Goal: Transaction & Acquisition: Purchase product/service

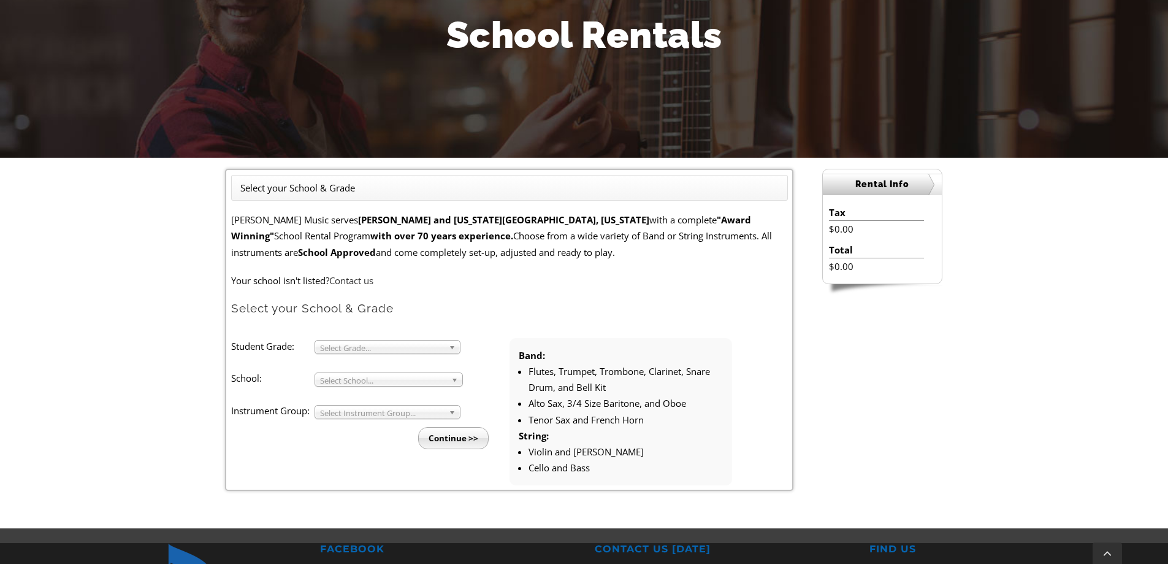
scroll to position [186, 0]
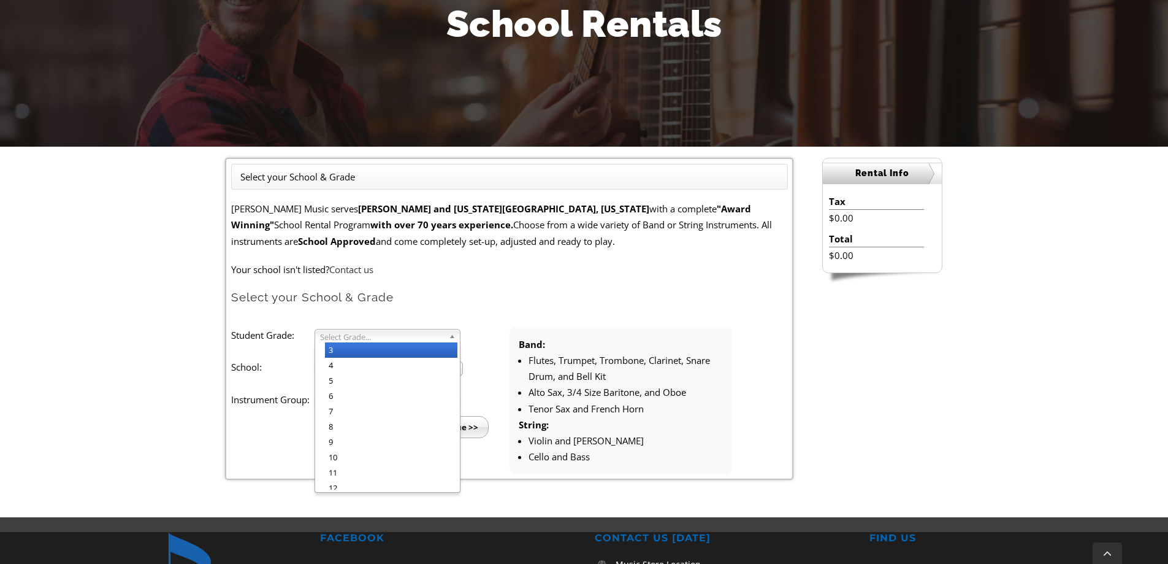
click at [453, 336] on b at bounding box center [454, 335] width 11 height 13
click at [378, 349] on li "3" at bounding box center [391, 349] width 132 height 15
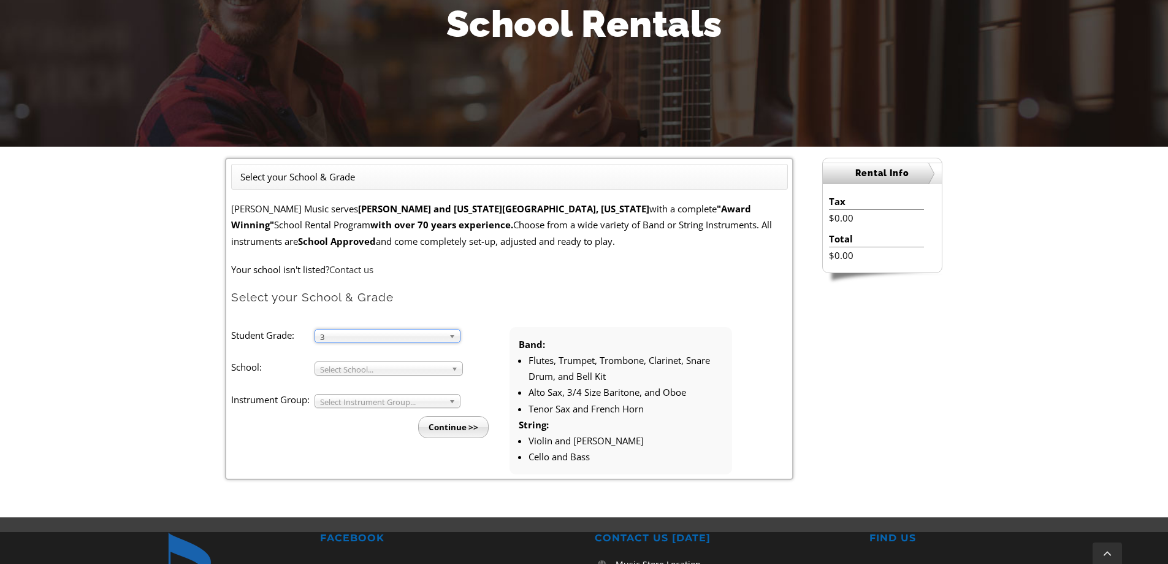
click at [411, 366] on span "Select School..." at bounding box center [383, 369] width 126 height 15
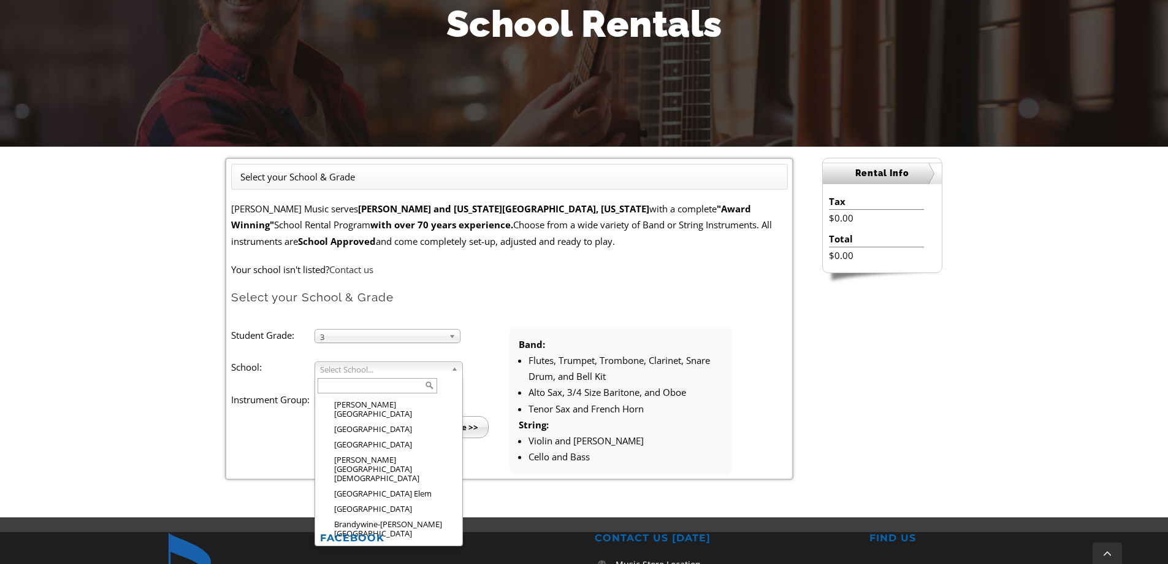
scroll to position [129, 0]
click at [412, 438] on li "[GEOGRAPHIC_DATA]" at bounding box center [392, 445] width 135 height 15
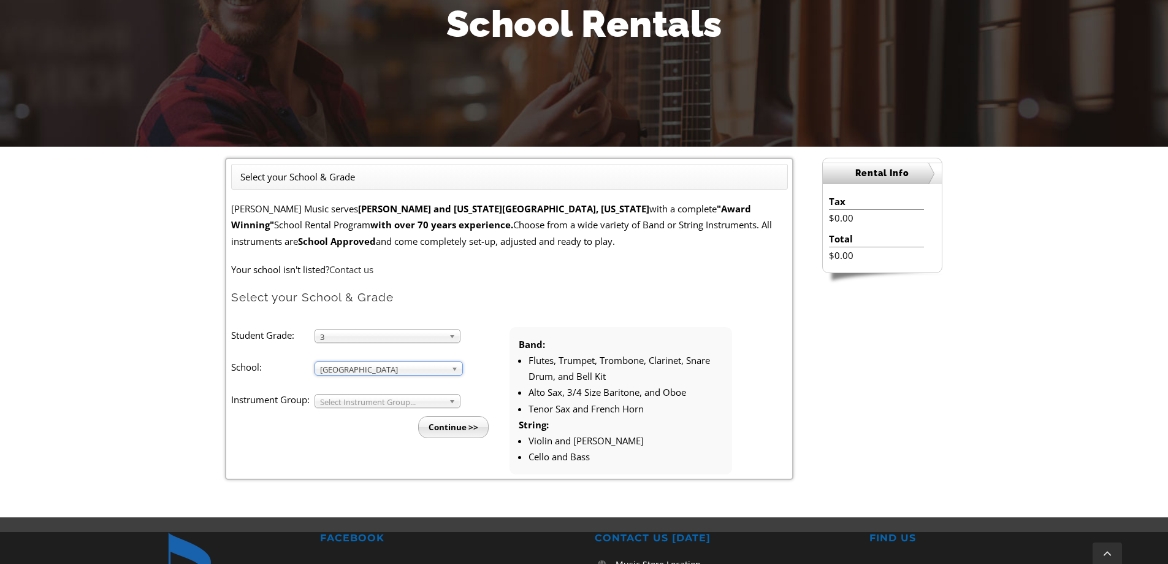
click at [453, 402] on b at bounding box center [454, 400] width 11 height 13
click at [364, 429] on li "Strings" at bounding box center [391, 430] width 132 height 15
click at [466, 424] on input "Continue >>" at bounding box center [453, 427] width 71 height 22
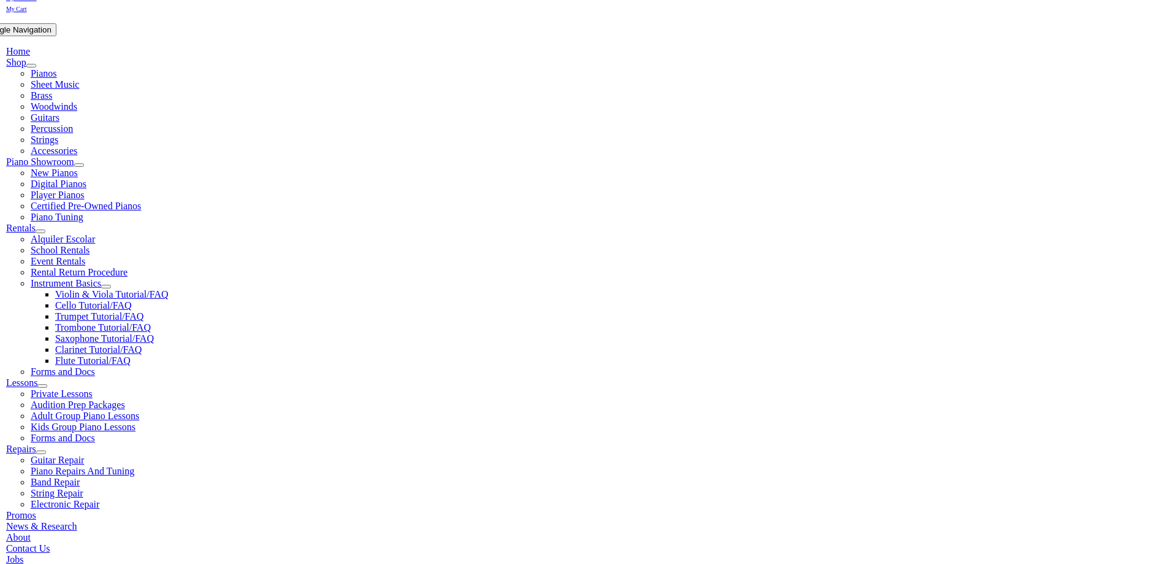
scroll to position [233, 0]
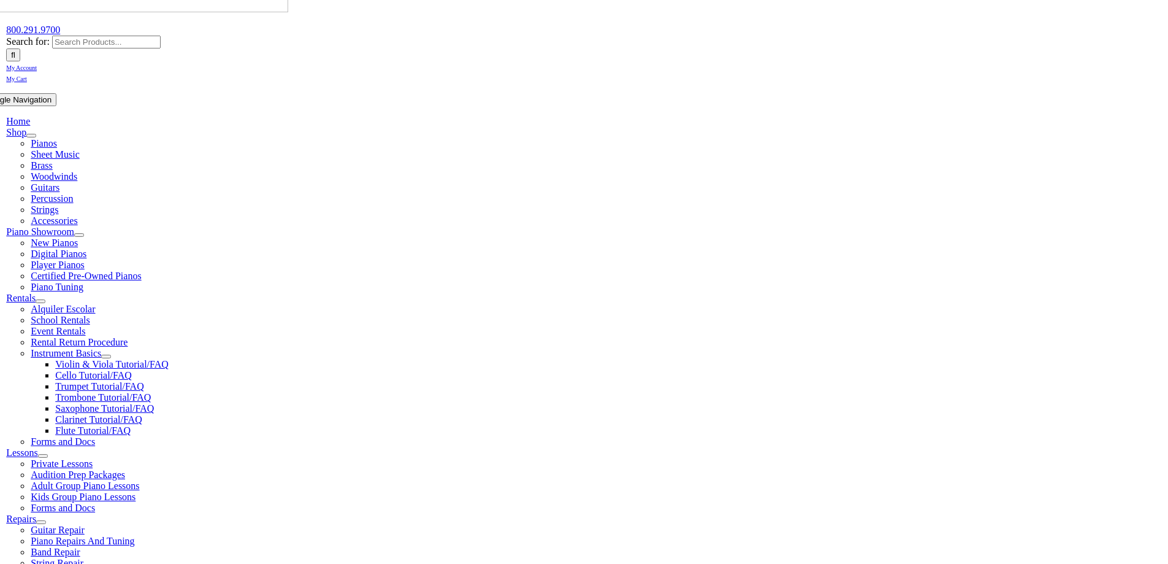
scroll to position [164, 0]
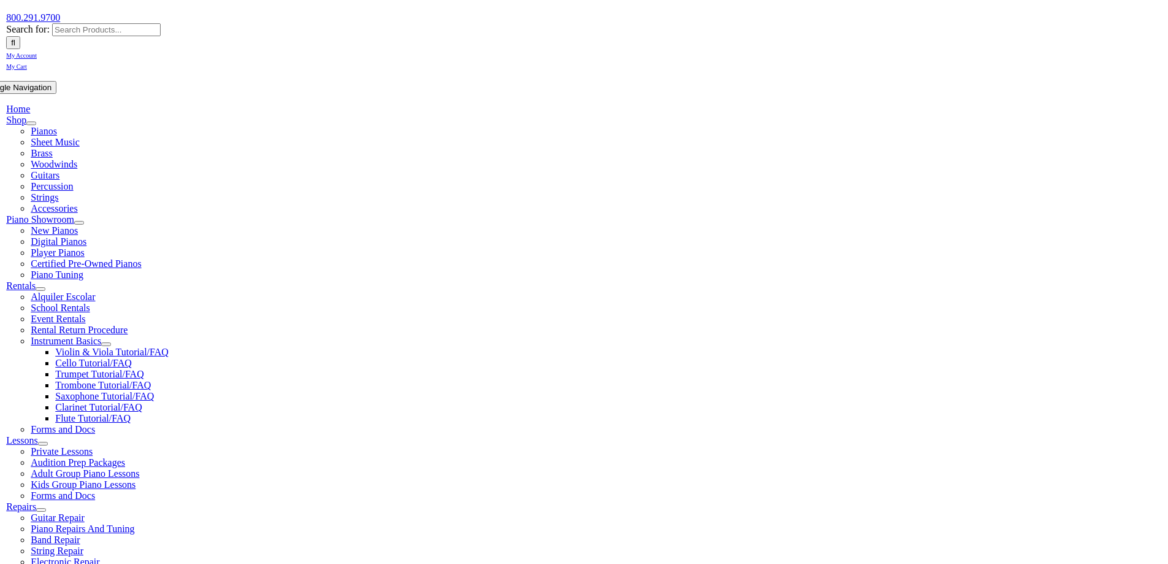
checkbox input"] "true"
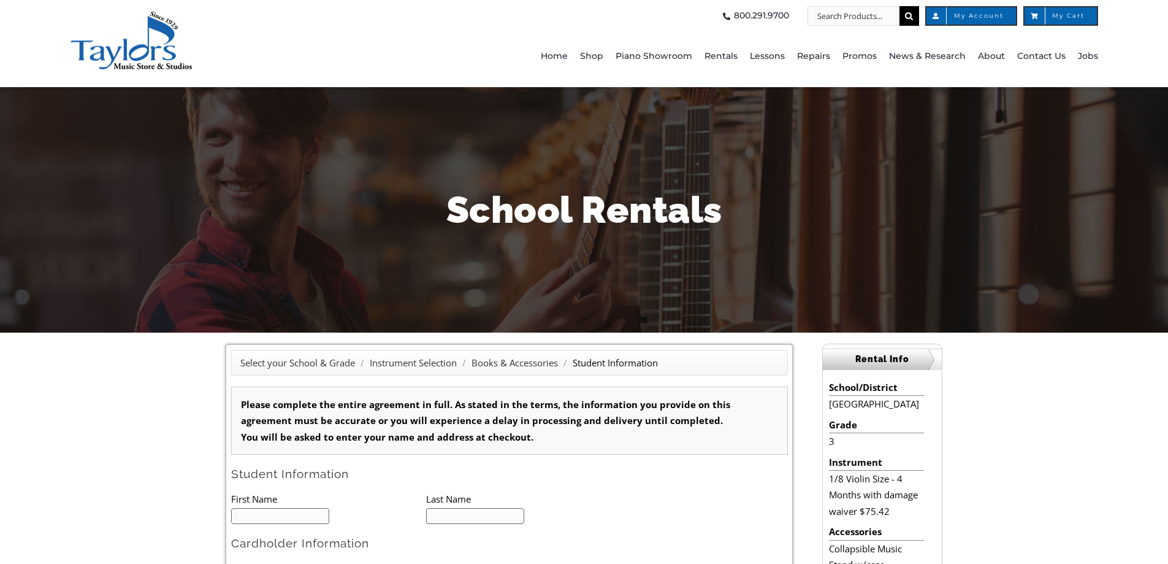
type input "1"
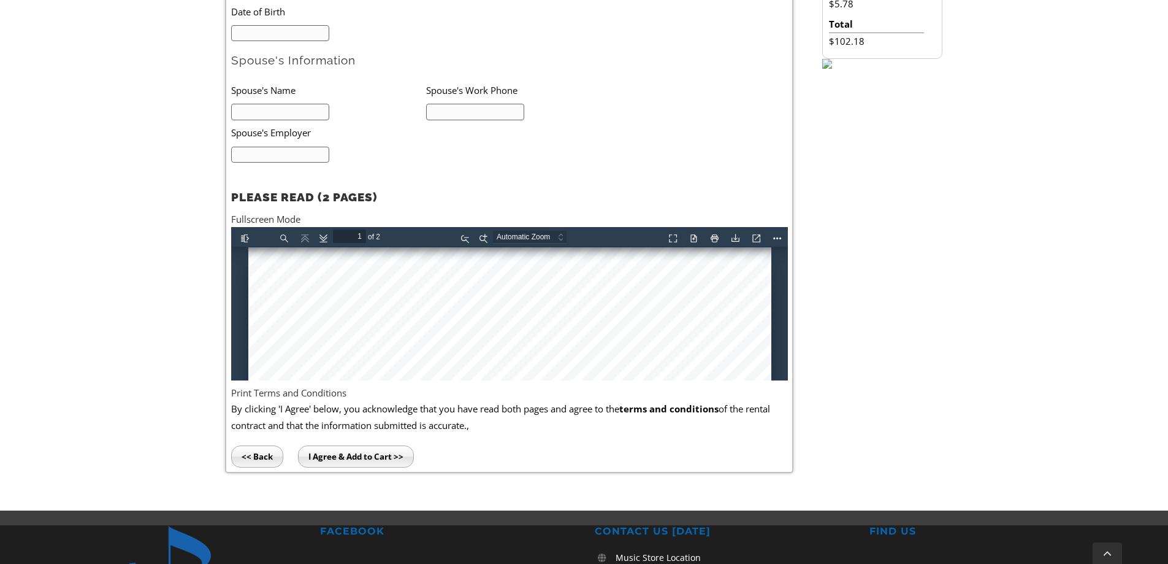
click at [267, 455] on input "<< Back" at bounding box center [257, 456] width 52 height 22
click at [264, 455] on input "<< Back" at bounding box center [257, 456] width 52 height 22
